Goal: Information Seeking & Learning: Learn about a topic

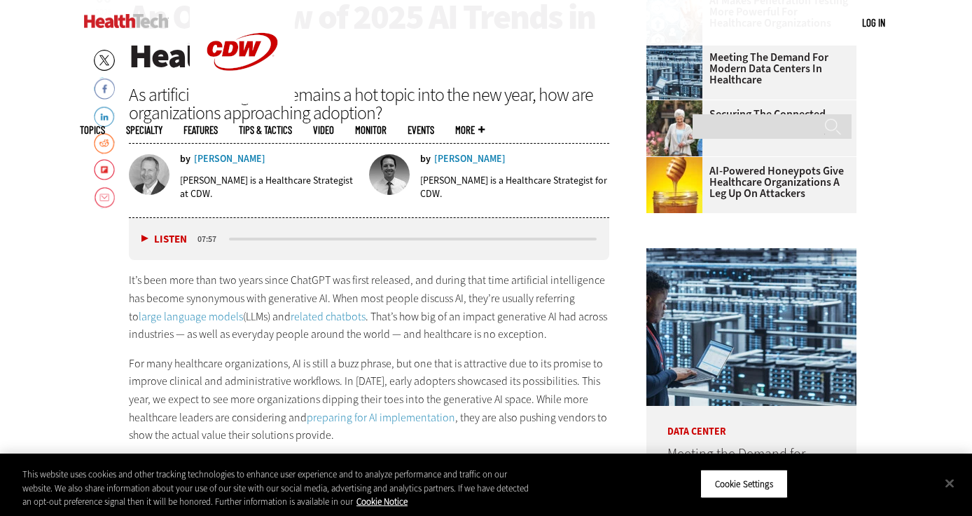
scroll to position [539, 0]
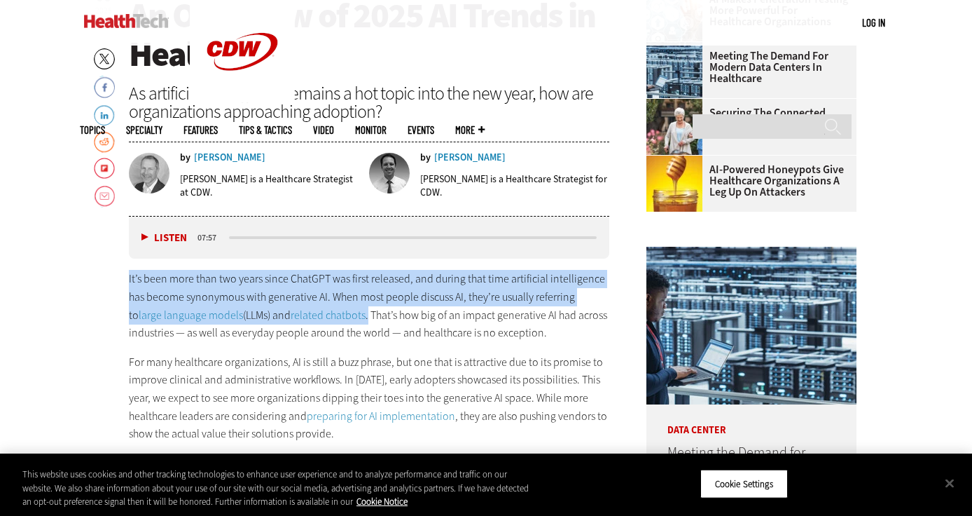
drag, startPoint x: 128, startPoint y: 273, endPoint x: 336, endPoint y: 306, distance: 211.3
copy p "It’s been more than two years since ChatGPT was first released, and during that…"
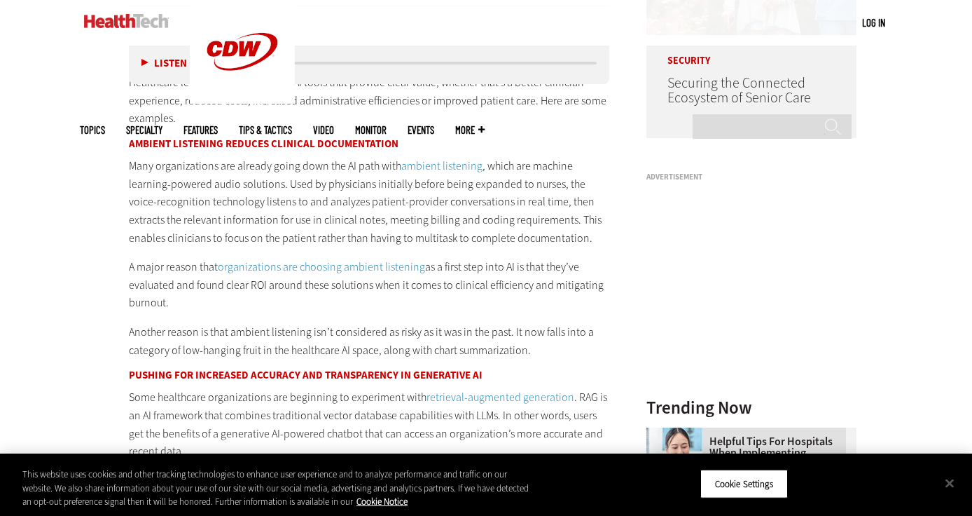
scroll to position [1222, 0]
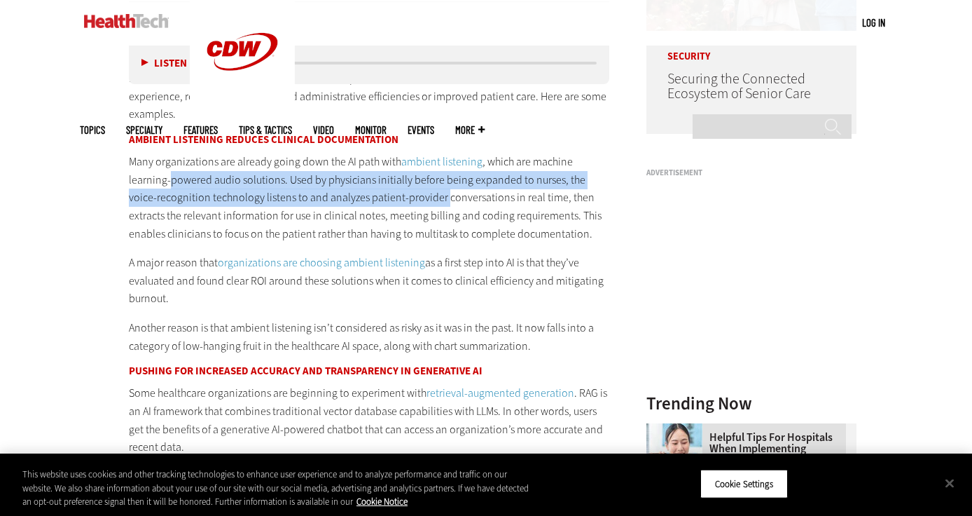
drag, startPoint x: 170, startPoint y: 181, endPoint x: 414, endPoint y: 200, distance: 245.2
click at [414, 200] on p "Many organizations are already going down the AI path with ambient listening , …" at bounding box center [369, 198] width 481 height 90
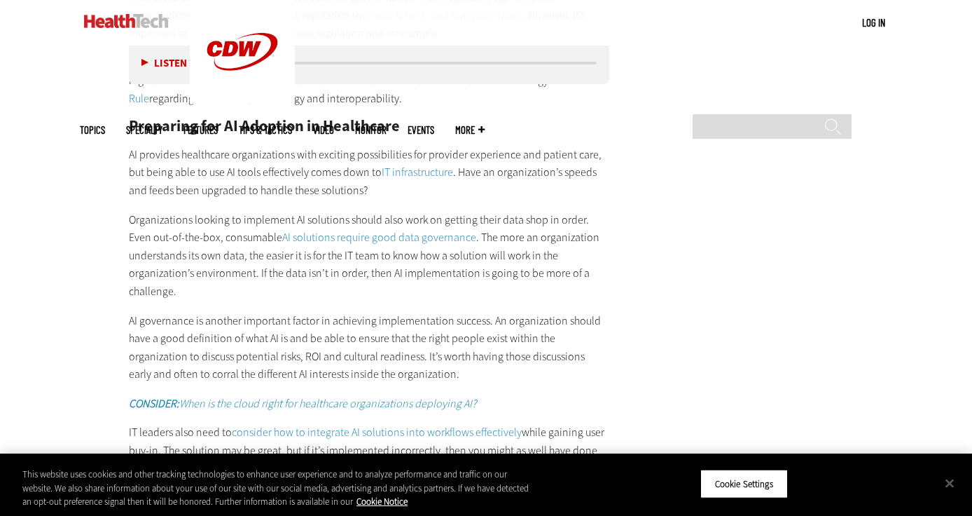
scroll to position [2148, 0]
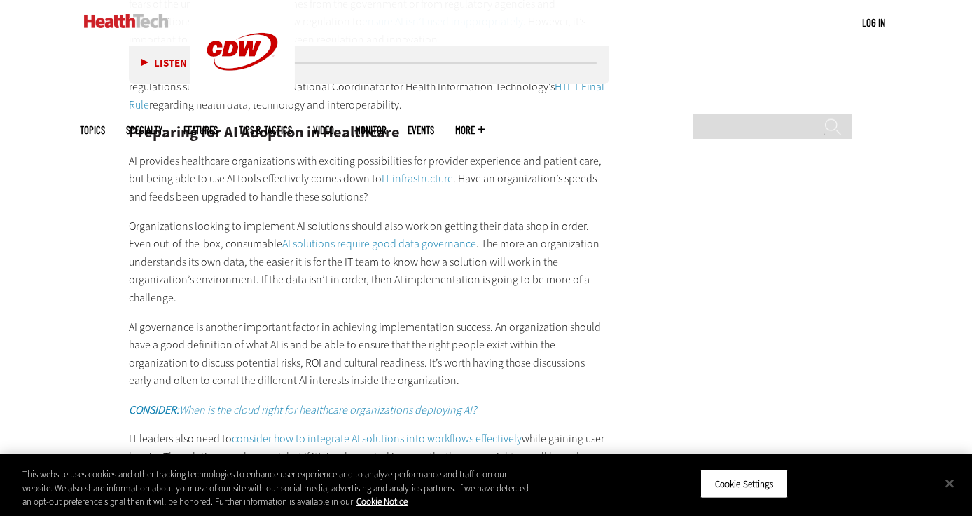
click at [205, 230] on p "Organizations looking to implement AI solutions should also work on getting the…" at bounding box center [369, 262] width 481 height 90
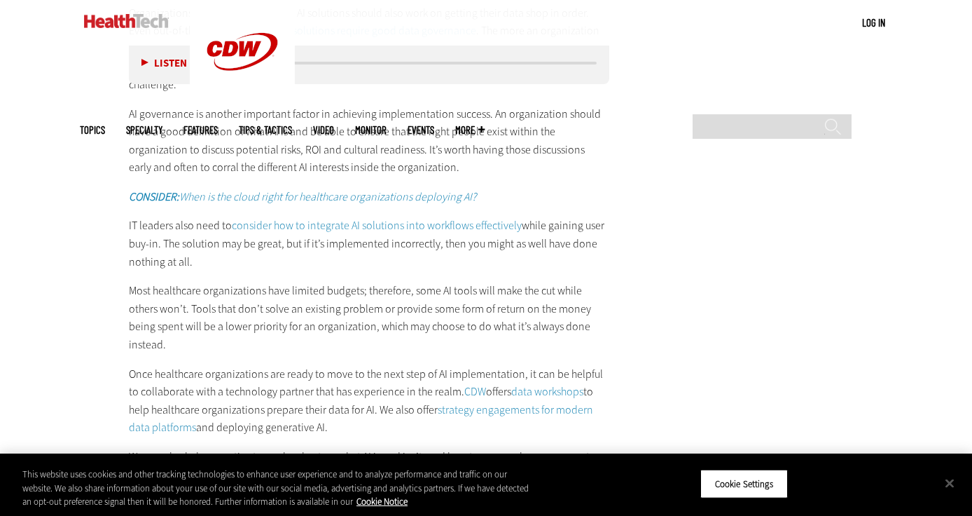
scroll to position [2362, 0]
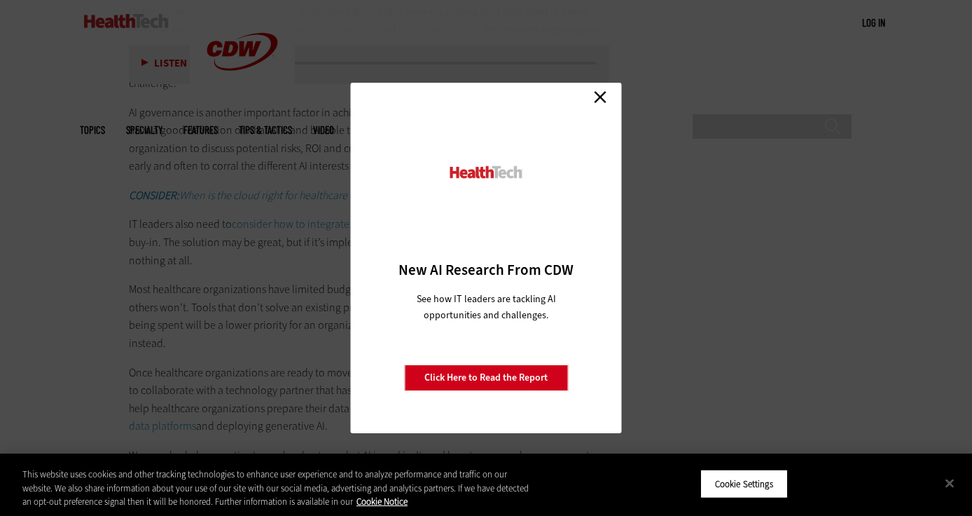
click at [600, 93] on link "Close" at bounding box center [600, 96] width 21 height 21
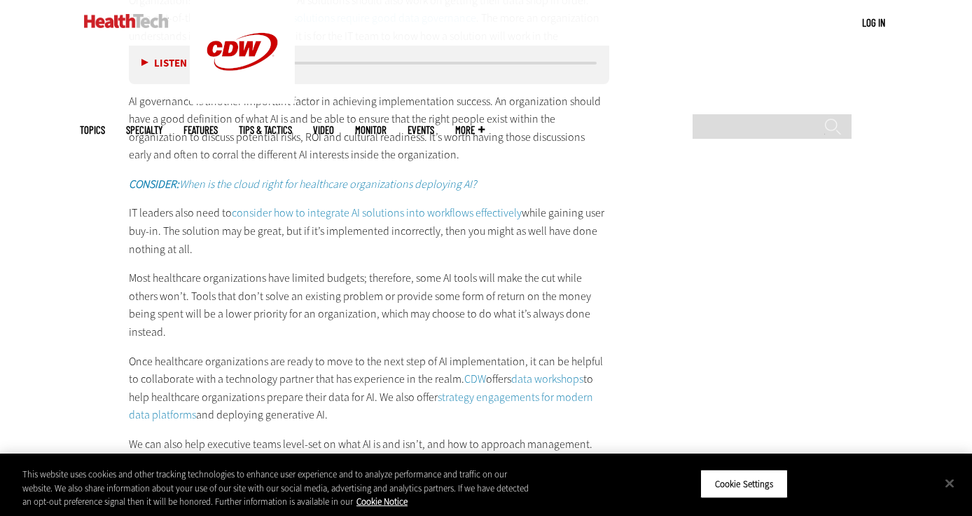
scroll to position [2378, 0]
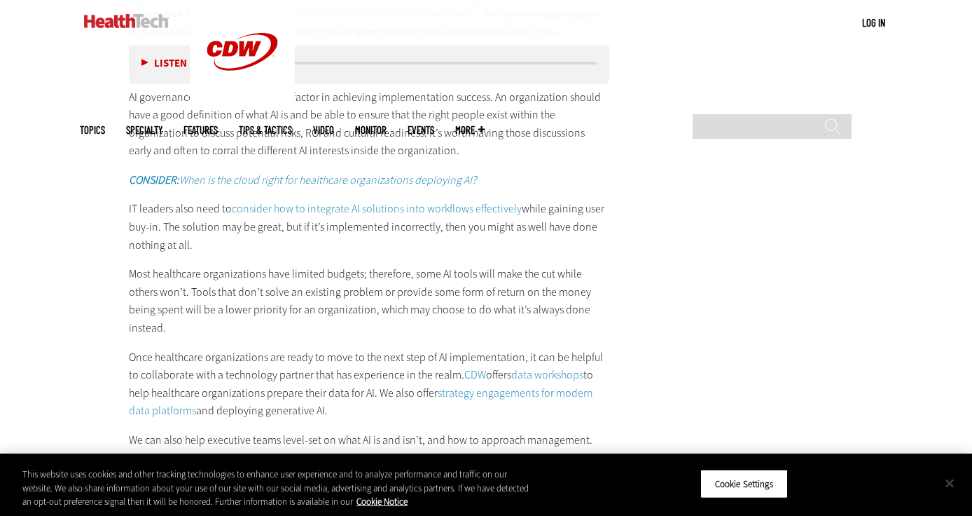
click at [944, 485] on button "Close" at bounding box center [950, 482] width 31 height 31
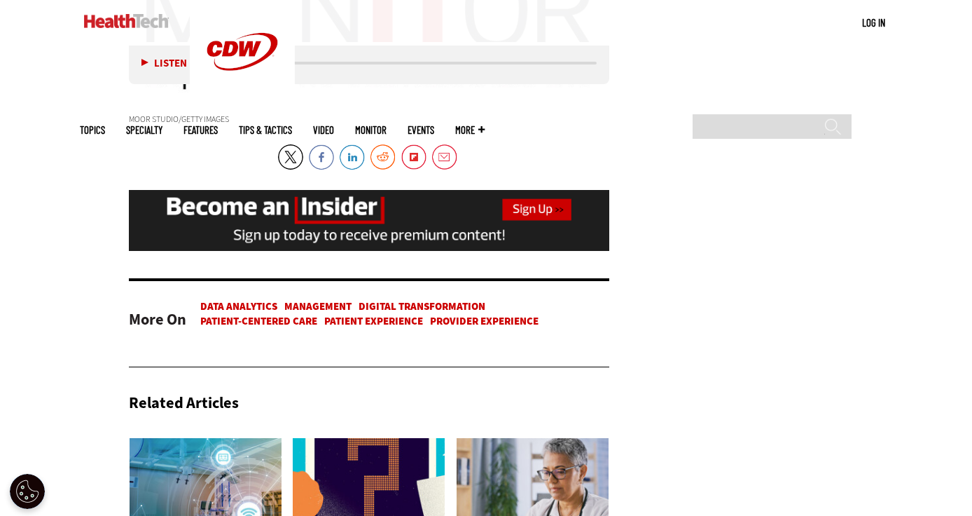
scroll to position [2925, 0]
